Goal: Task Accomplishment & Management: Use online tool/utility

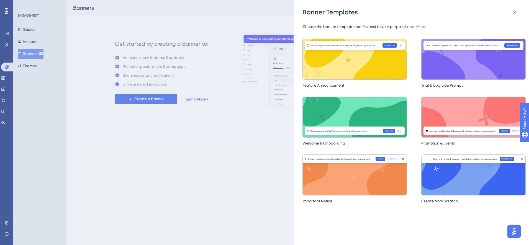
click at [135, 168] on div "Banner Templates Choose the banner template that fits best to your purpose. Lea…" at bounding box center [264, 122] width 529 height 245
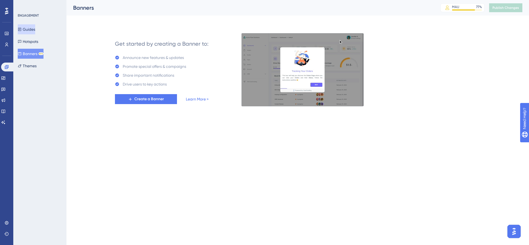
click at [34, 28] on button "Guides" at bounding box center [26, 29] width 17 height 10
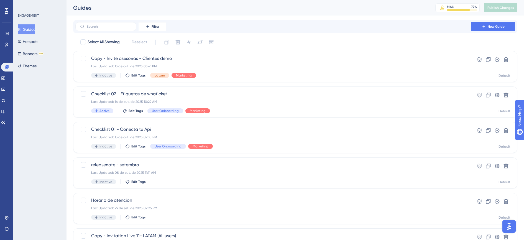
click at [475, 32] on div "Filter New Guide" at bounding box center [295, 26] width 444 height 13
click at [484, 25] on icon at bounding box center [483, 26] width 4 height 4
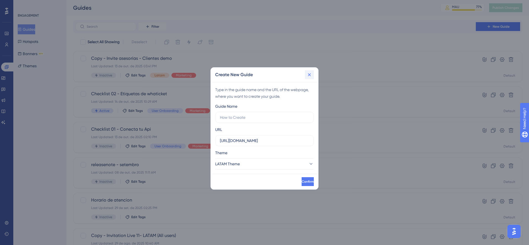
click at [309, 76] on icon at bounding box center [309, 75] width 6 height 6
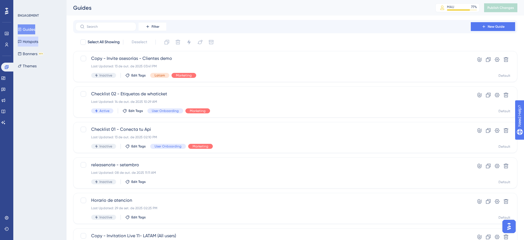
click at [32, 43] on button "Hotspots" at bounding box center [28, 42] width 20 height 10
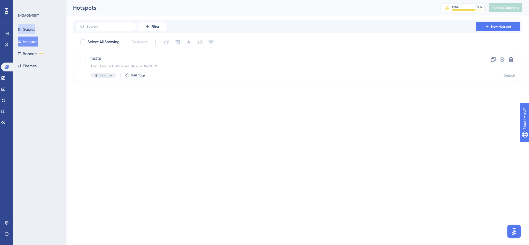
click at [35, 28] on button "Guides" at bounding box center [26, 29] width 17 height 10
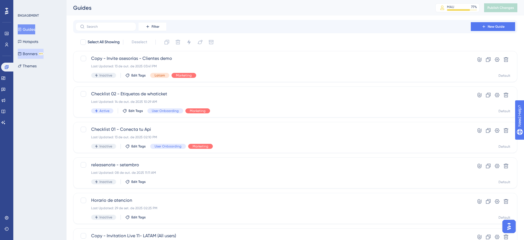
click at [35, 55] on button "Banners BETA" at bounding box center [31, 54] width 26 height 10
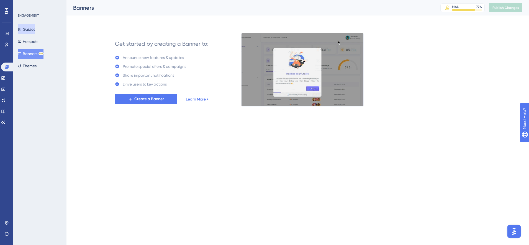
click at [35, 31] on button "Guides" at bounding box center [26, 29] width 17 height 10
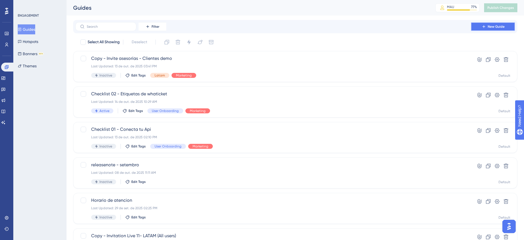
click at [508, 23] on button "New Guide" at bounding box center [492, 26] width 44 height 9
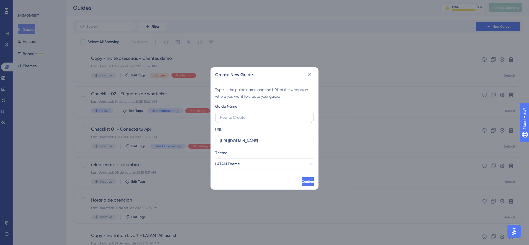
click at [244, 118] on input "text" at bounding box center [264, 117] width 89 height 6
type input "testebanner"
click at [303, 179] on button "Confirm" at bounding box center [306, 181] width 13 height 9
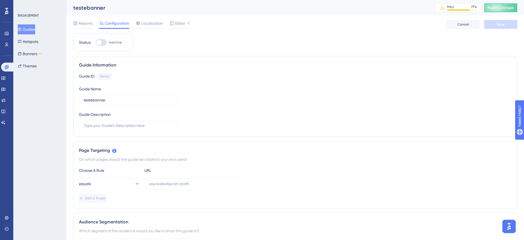
click at [32, 29] on button "Guides" at bounding box center [26, 29] width 17 height 10
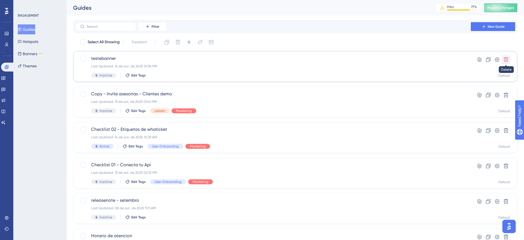
click at [506, 60] on icon at bounding box center [506, 60] width 6 height 6
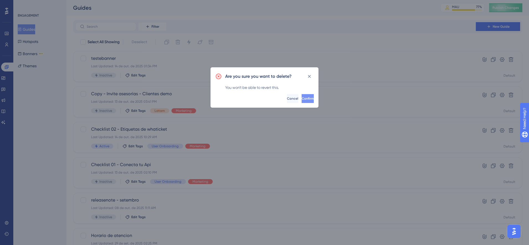
click at [307, 97] on button "Confirm" at bounding box center [307, 98] width 12 height 9
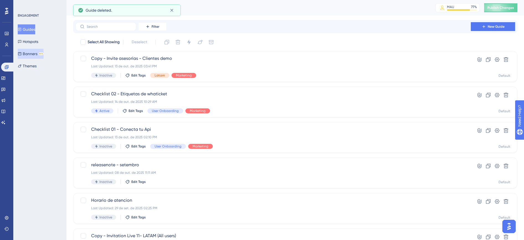
click at [30, 54] on button "Banners BETA" at bounding box center [31, 54] width 26 height 10
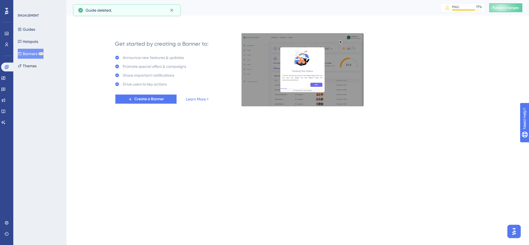
click at [134, 100] on span "Create a Banner" at bounding box center [149, 99] width 30 height 7
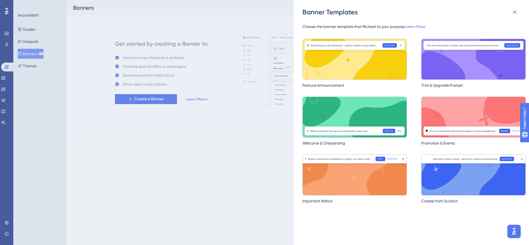
click at [195, 145] on div "Banner Templates Choose the banner template that fits best to your purpose. Lea…" at bounding box center [264, 122] width 529 height 245
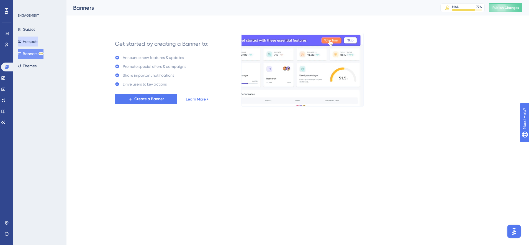
click at [32, 40] on button "Hotspots" at bounding box center [28, 42] width 20 height 10
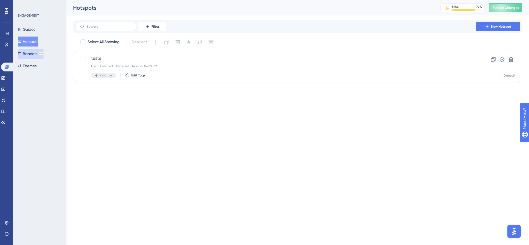
click at [39, 55] on button "Banners BETA" at bounding box center [31, 54] width 26 height 10
